Goal: Task Accomplishment & Management: Manage account settings

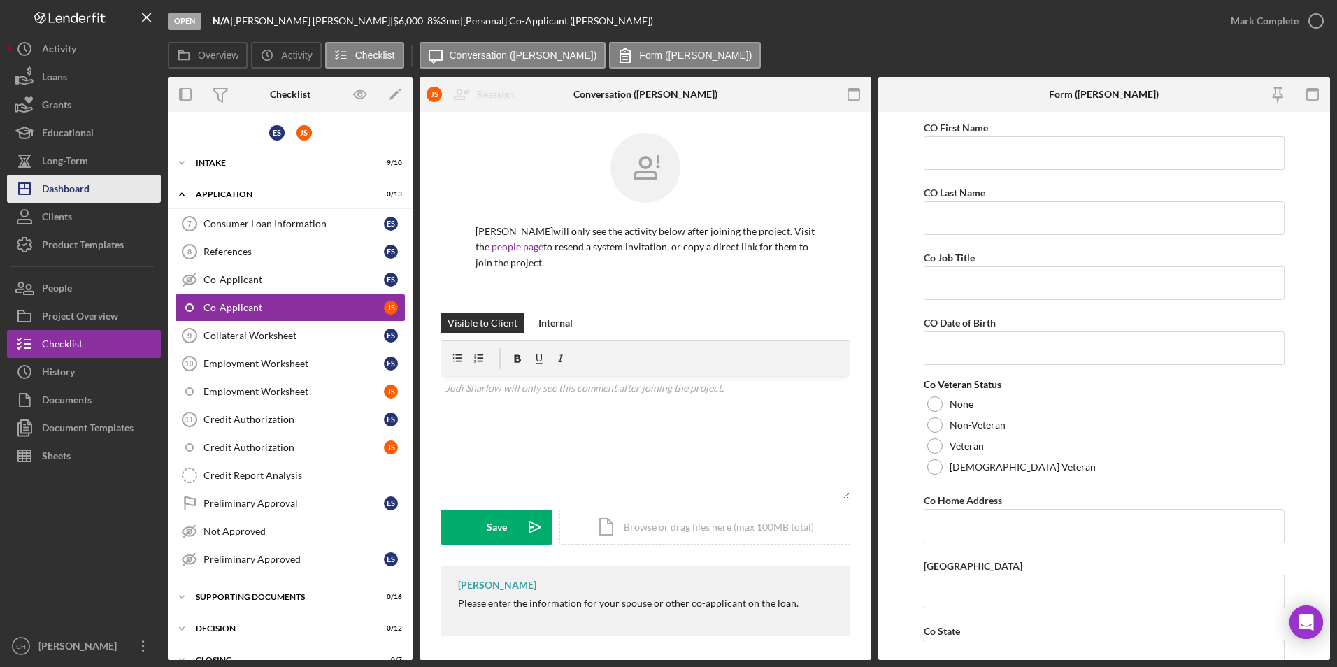
click at [57, 183] on div "Dashboard" at bounding box center [66, 190] width 48 height 31
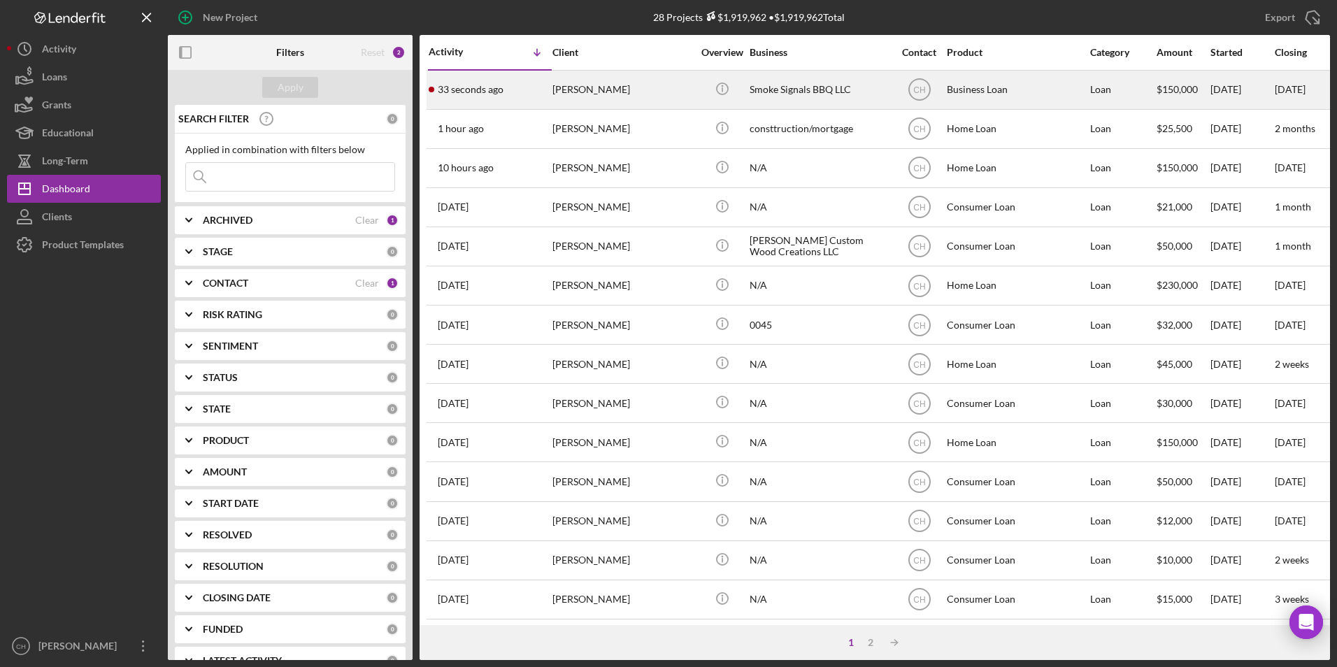
click at [602, 90] on div "[PERSON_NAME]" at bounding box center [622, 89] width 140 height 37
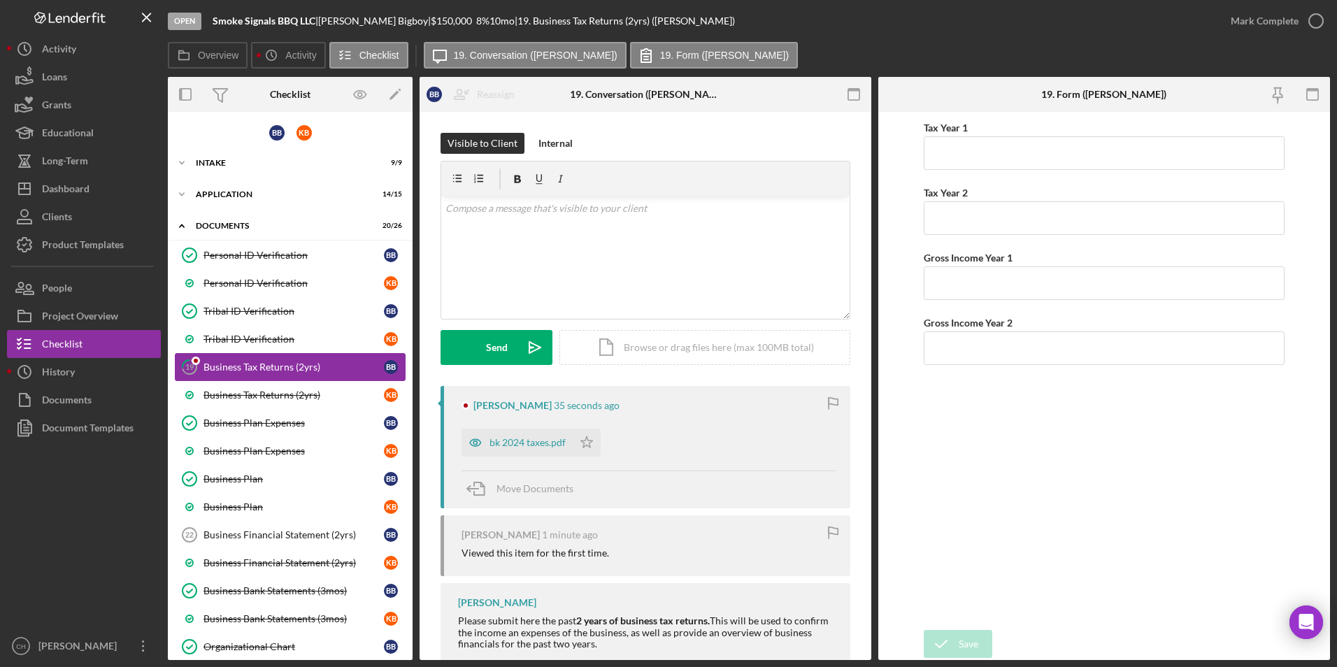
click at [238, 366] on div "Business Tax Returns (2yrs)" at bounding box center [293, 367] width 180 height 11
click at [538, 443] on div "bk 2024 taxes.pdf" at bounding box center [527, 442] width 76 height 11
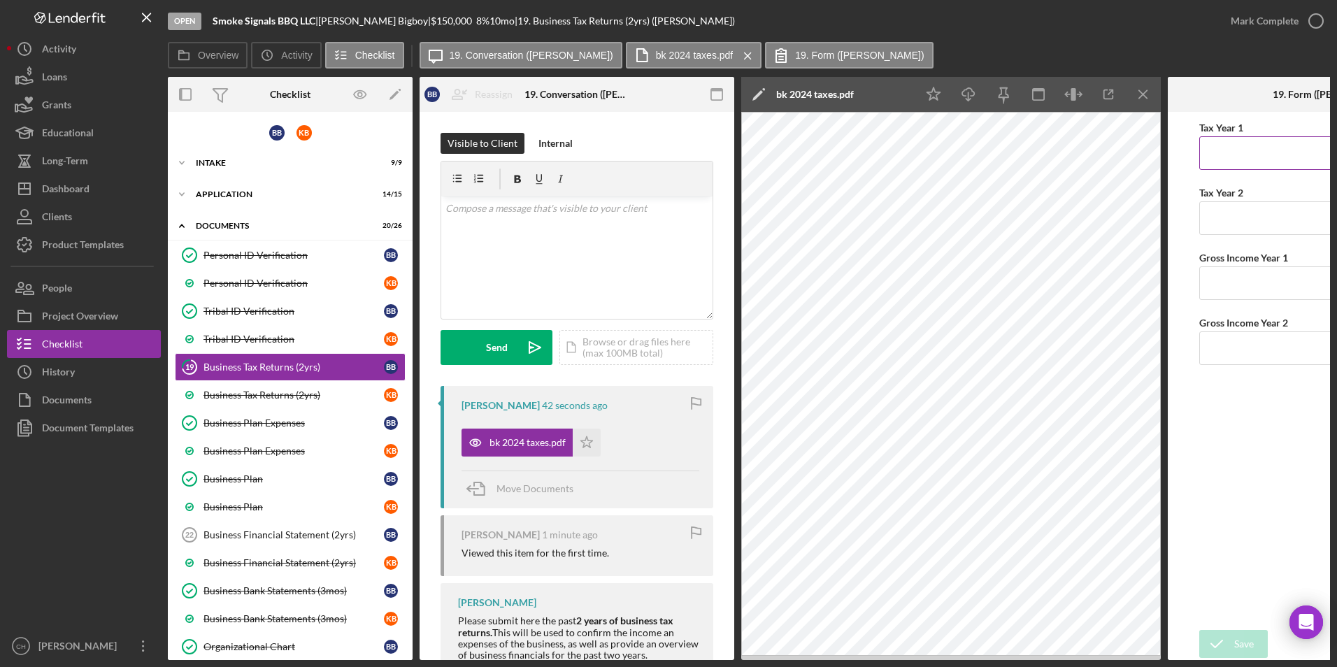
click at [1230, 157] on input "Tax Year 1" at bounding box center [1325, 153] width 252 height 34
click at [966, 98] on icon "Icon/Download" at bounding box center [968, 94] width 31 height 31
click at [1238, 151] on input "Tax Year 1" at bounding box center [1325, 153] width 252 height 34
type input "107,270"
click at [1254, 278] on input "Gross Income Year 1" at bounding box center [1325, 283] width 252 height 34
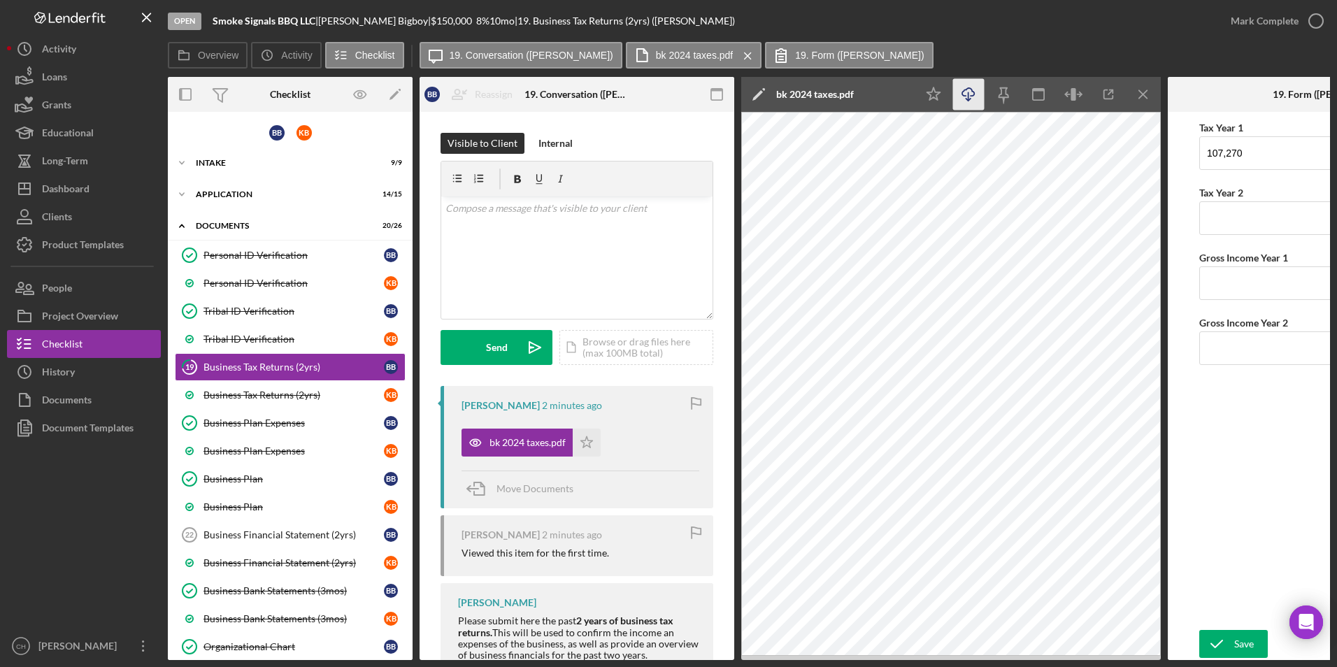
click at [971, 99] on polyline "button" at bounding box center [968, 100] width 5 height 2
click at [1228, 280] on input "Gross Income Year 1" at bounding box center [1325, 283] width 252 height 34
type input "$106,473"
click at [1250, 645] on div "Save" at bounding box center [1244, 644] width 20 height 28
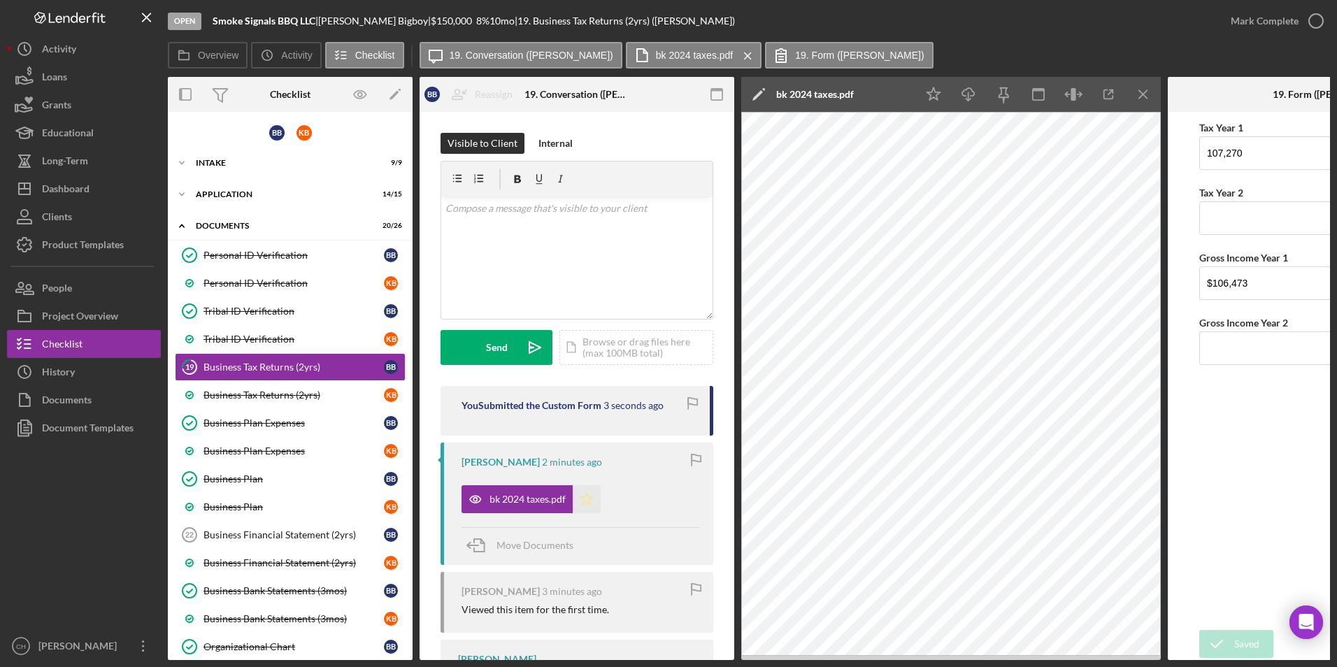
click at [590, 498] on polygon "button" at bounding box center [587, 498] width 12 height 11
click at [1255, 20] on div "Mark Complete" at bounding box center [1265, 21] width 68 height 28
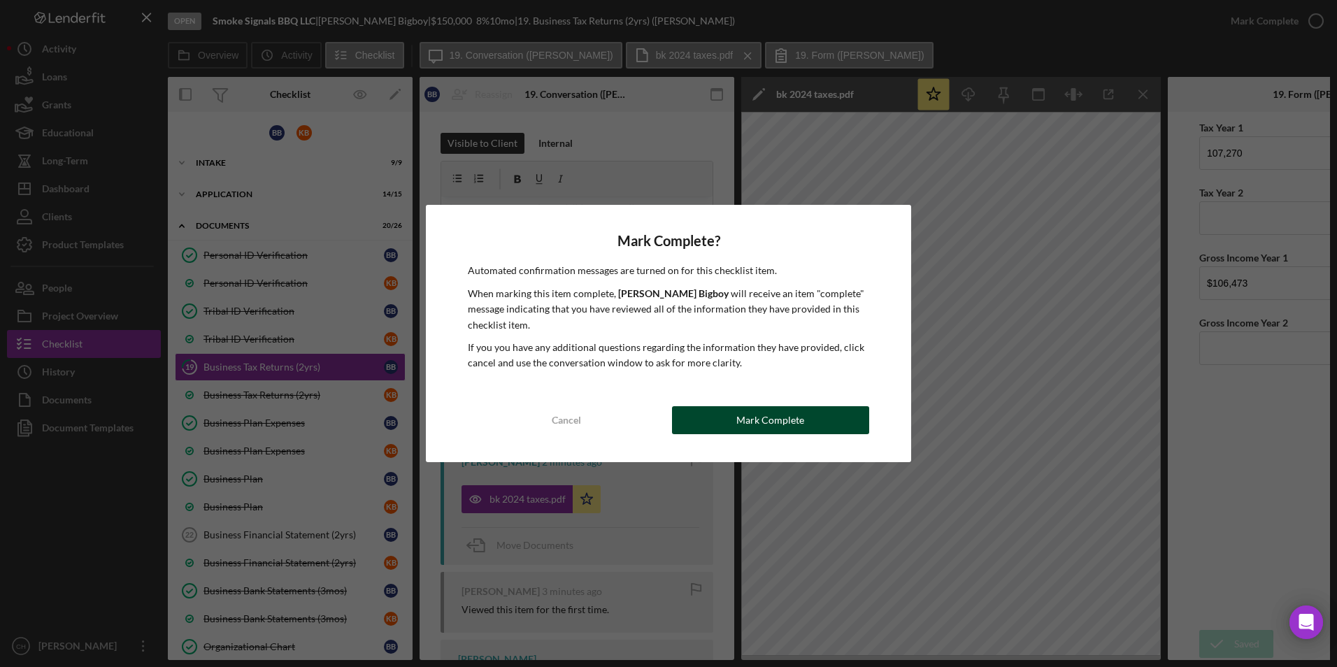
click at [806, 427] on button "Mark Complete" at bounding box center [770, 420] width 197 height 28
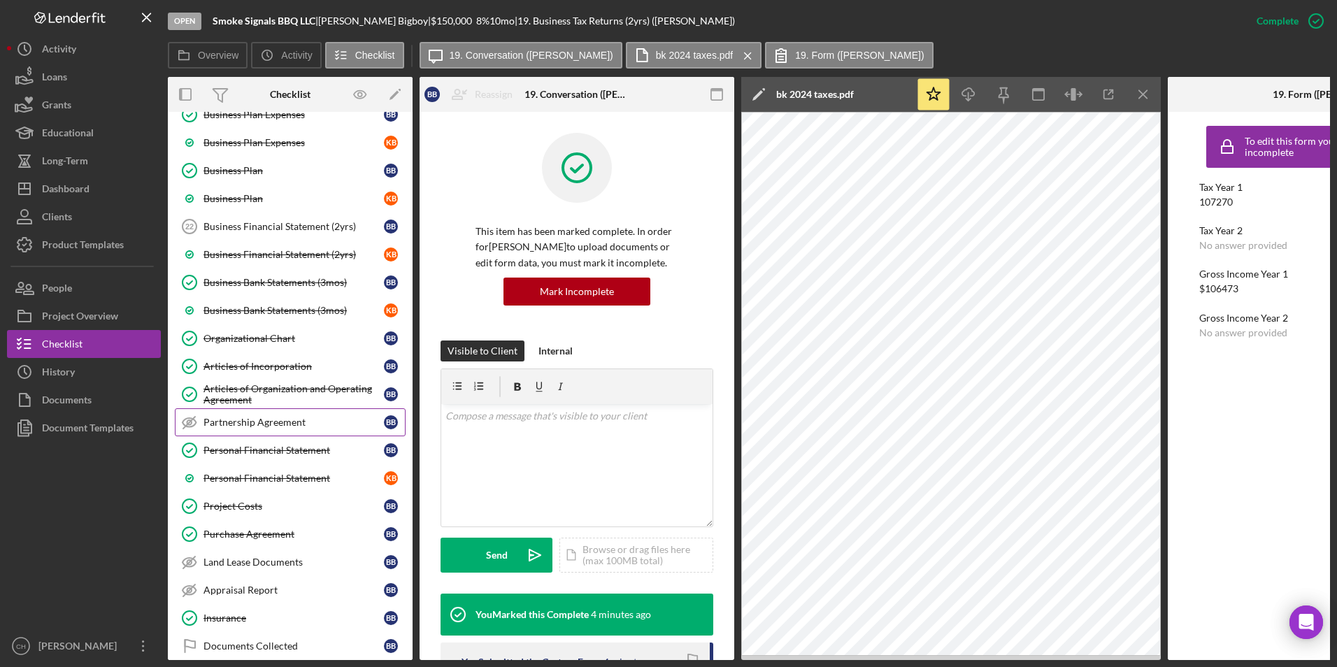
scroll to position [250, 0]
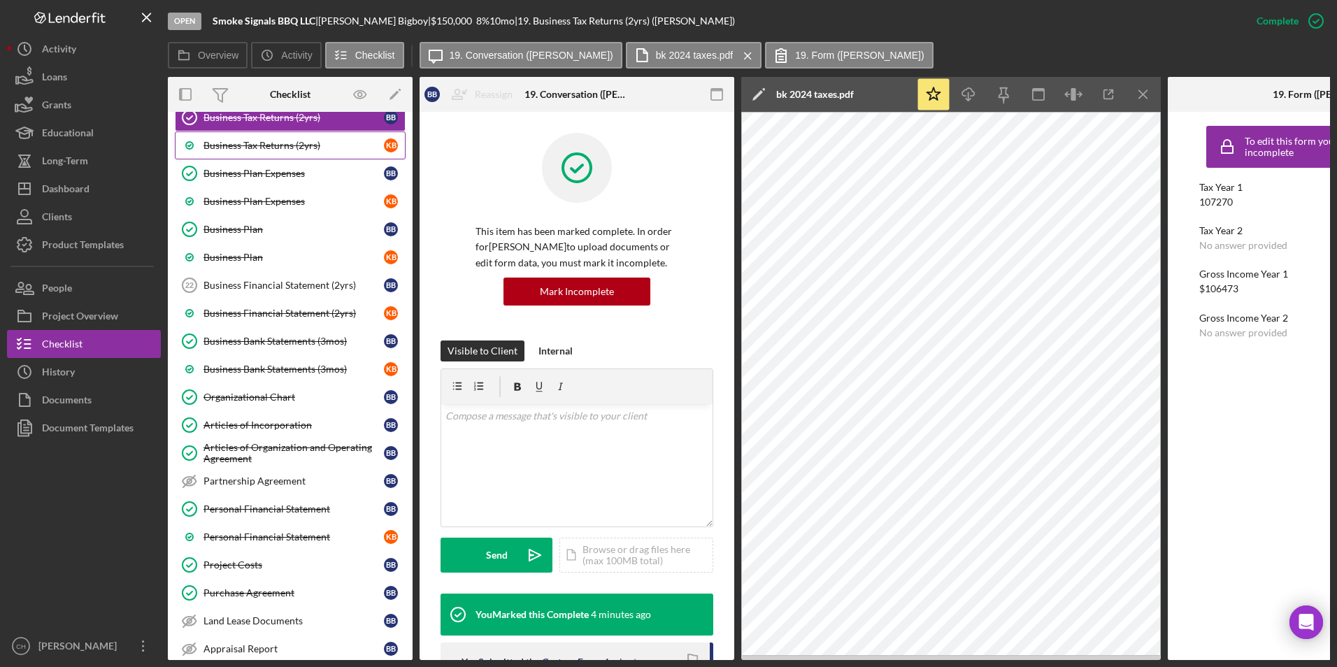
click at [273, 140] on div "Business Tax Returns (2yrs)" at bounding box center [293, 145] width 180 height 11
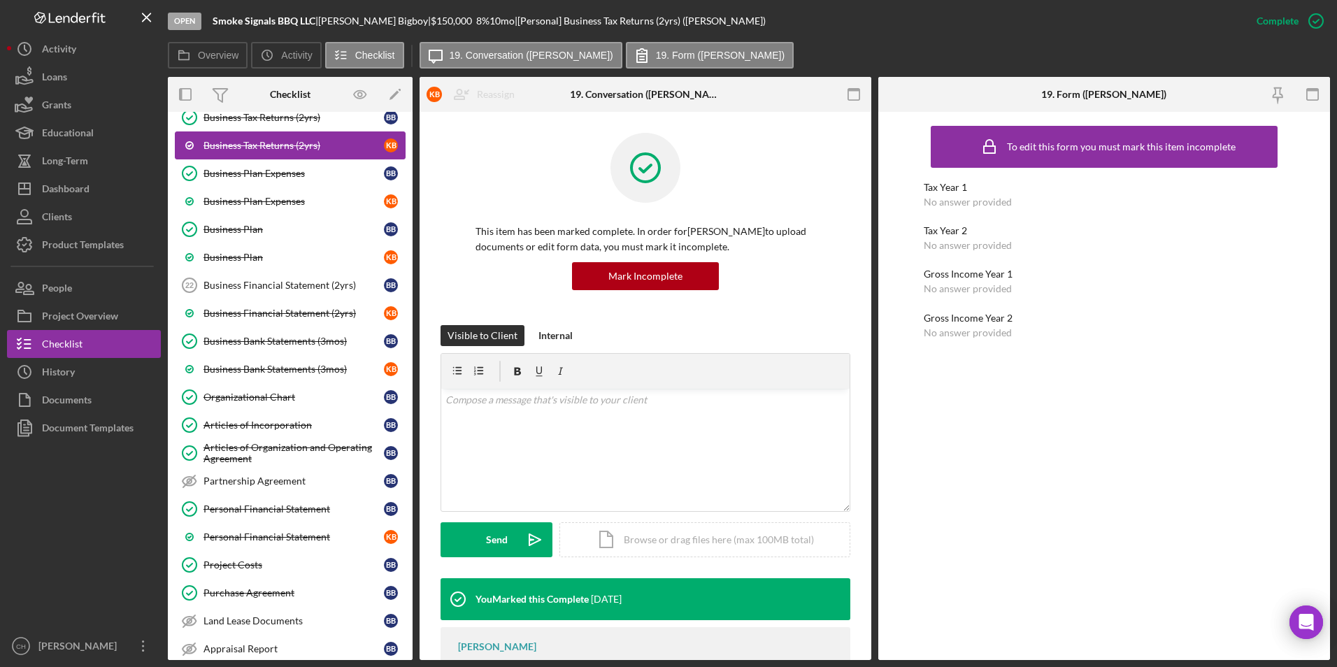
click at [273, 141] on div "Business Tax Returns (2yrs)" at bounding box center [293, 145] width 180 height 11
click at [275, 120] on div "Business Tax Returns (2yrs)" at bounding box center [293, 117] width 180 height 11
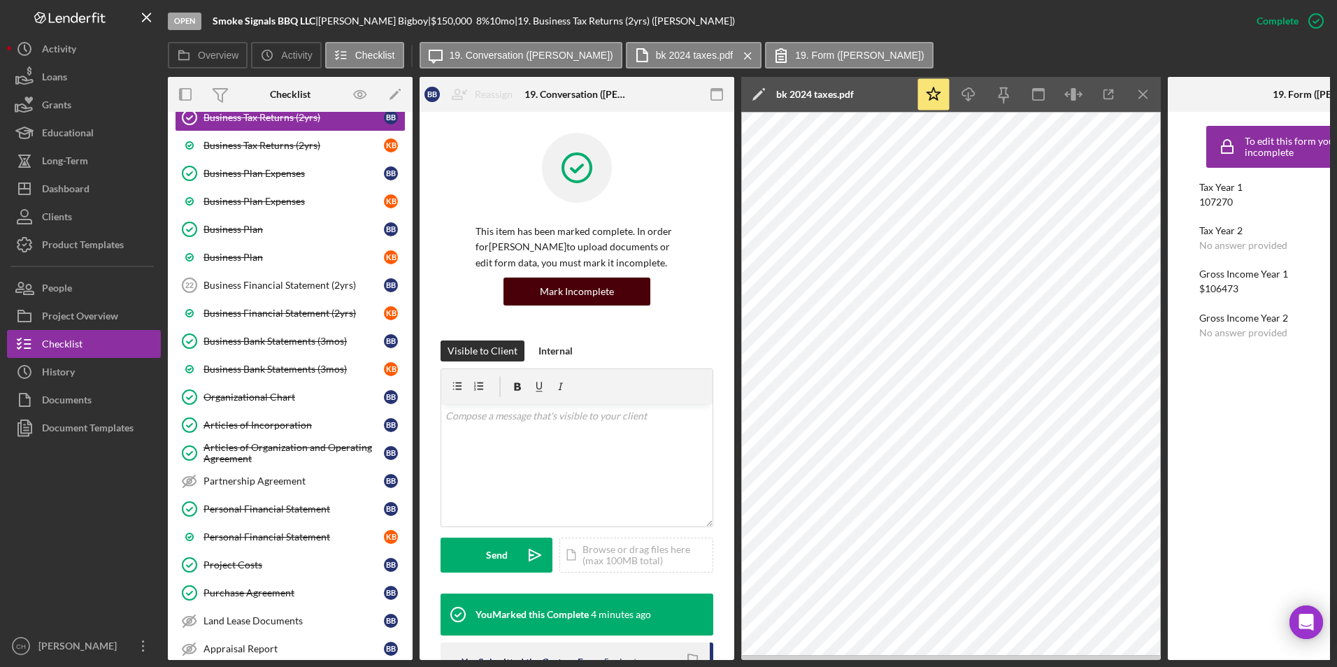
click at [563, 287] on div "Mark Incomplete" at bounding box center [577, 292] width 74 height 28
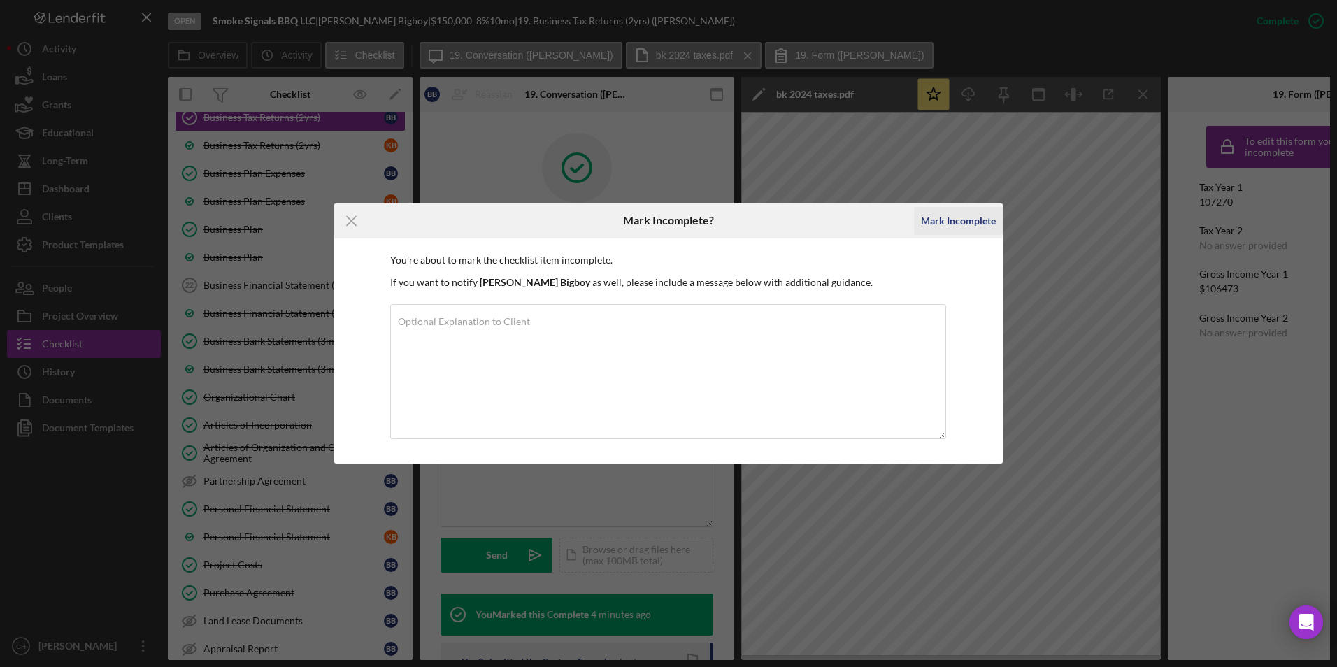
click at [964, 224] on div "Mark Incomplete" at bounding box center [958, 221] width 75 height 28
